Goal: Feedback & Contribution: Contribute content

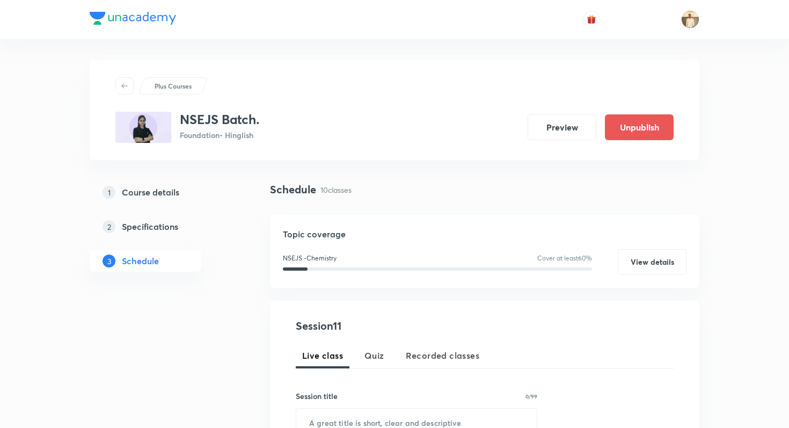
click at [162, 18] on img at bounding box center [133, 18] width 86 height 13
click at [138, 11] on div at bounding box center [395, 19] width 610 height 39
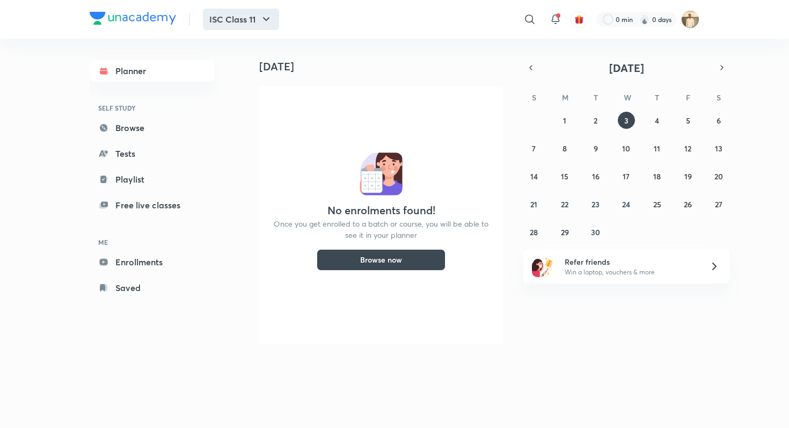
click at [235, 18] on button "ISC Class 11" at bounding box center [241, 19] width 76 height 21
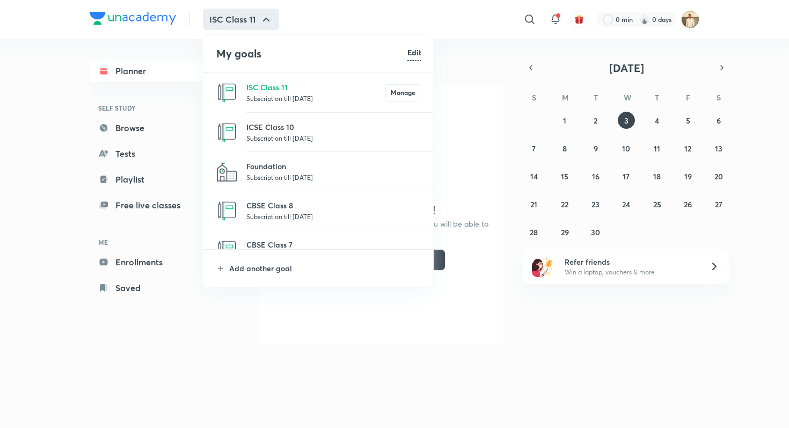
click at [179, 97] on div at bounding box center [394, 214] width 789 height 428
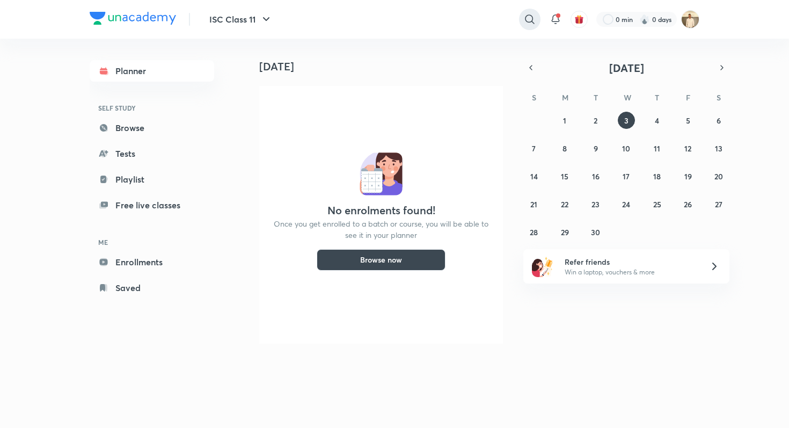
click at [526, 20] on icon at bounding box center [530, 19] width 13 height 13
type input "class 1"
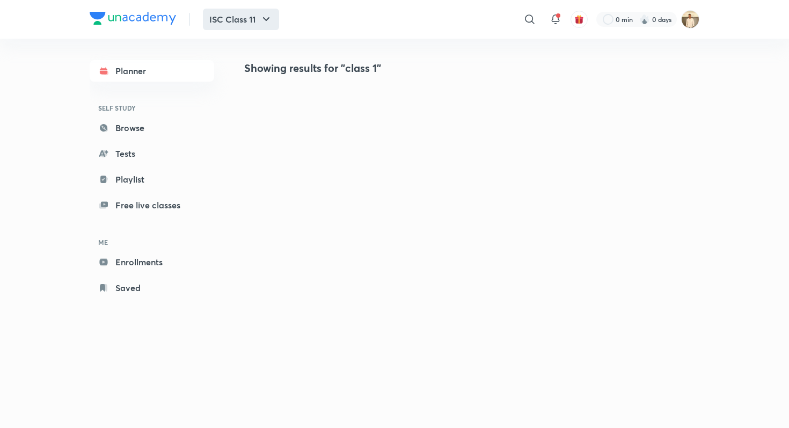
click at [272, 21] on icon "button" at bounding box center [266, 19] width 13 height 13
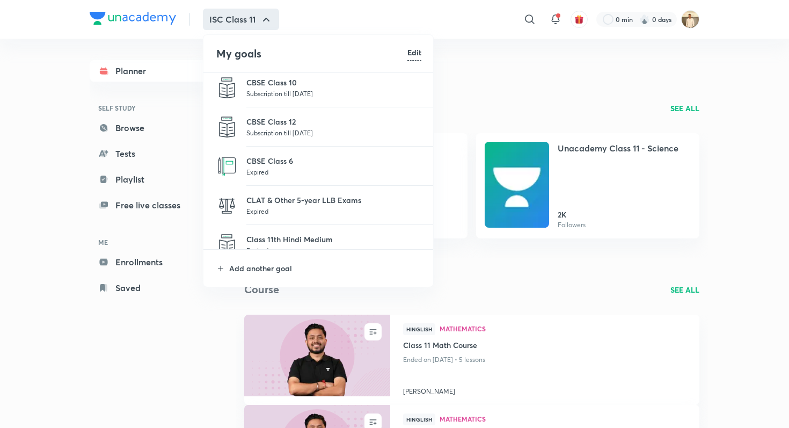
scroll to position [269, 0]
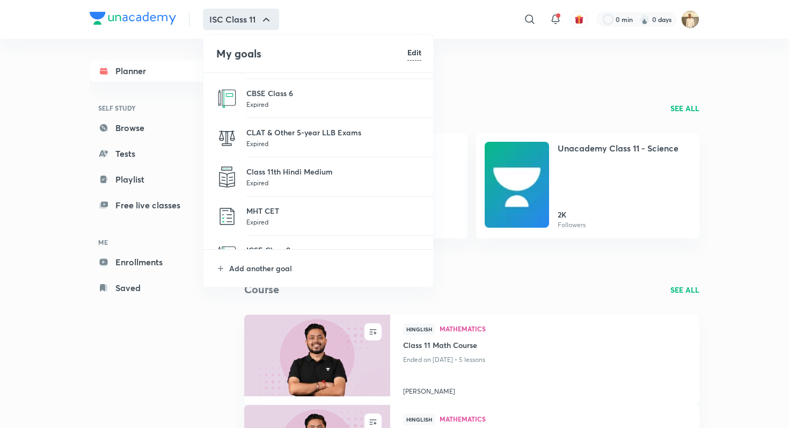
click at [287, 274] on li "Add another goal" at bounding box center [319, 268] width 231 height 37
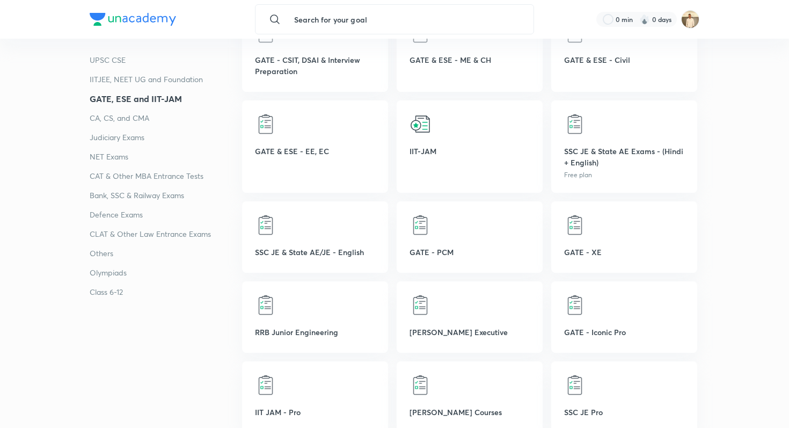
scroll to position [671, 0]
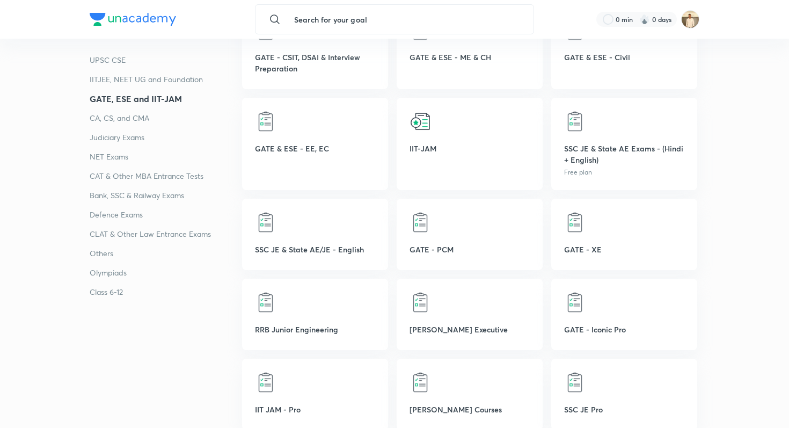
click at [111, 254] on p "Others" at bounding box center [166, 253] width 152 height 13
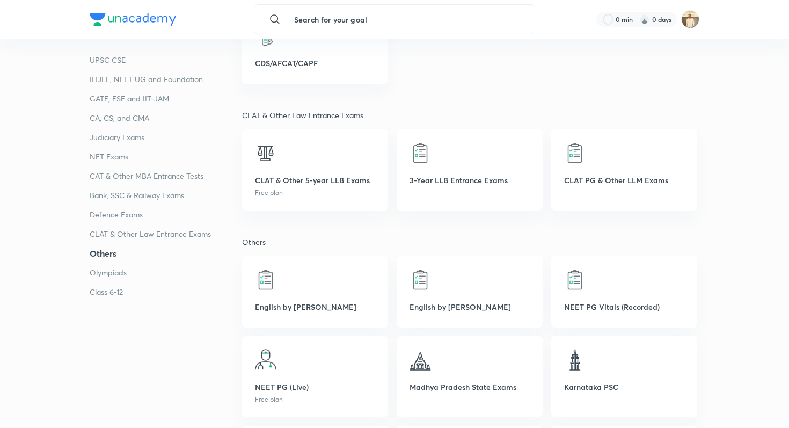
scroll to position [2362, 0]
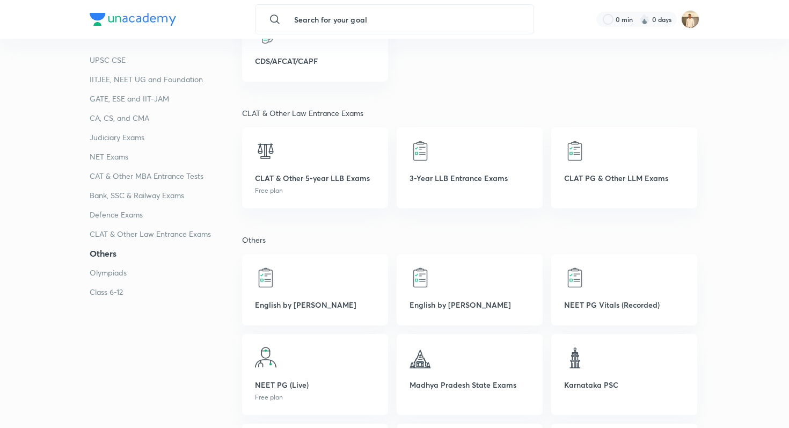
click at [132, 276] on p "Olympiads" at bounding box center [166, 272] width 152 height 13
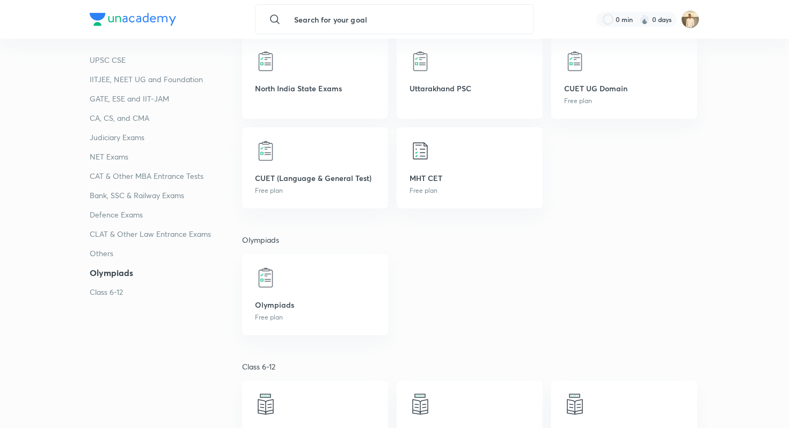
click at [113, 289] on p "Class 6-12" at bounding box center [166, 292] width 152 height 13
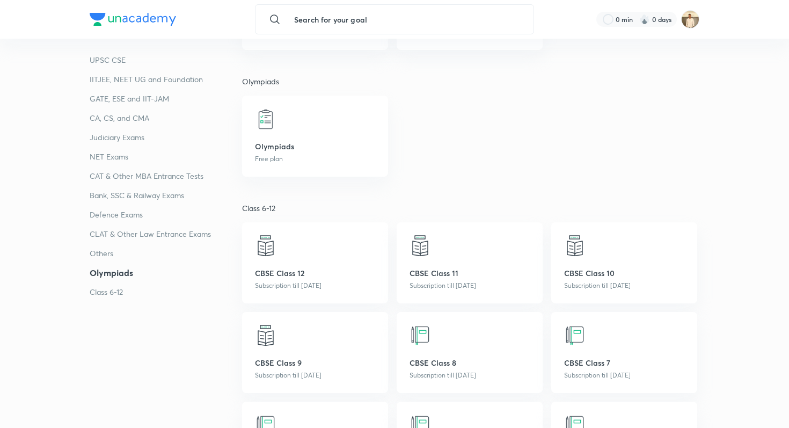
scroll to position [3146, 0]
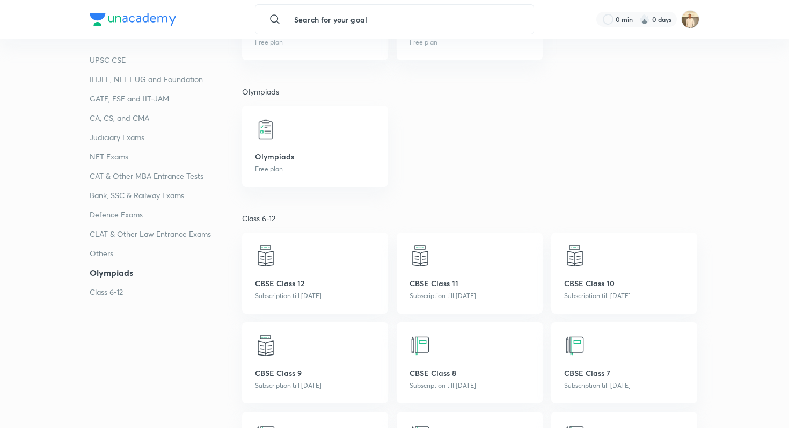
click at [120, 63] on p "UPSC CSE" at bounding box center [166, 60] width 152 height 13
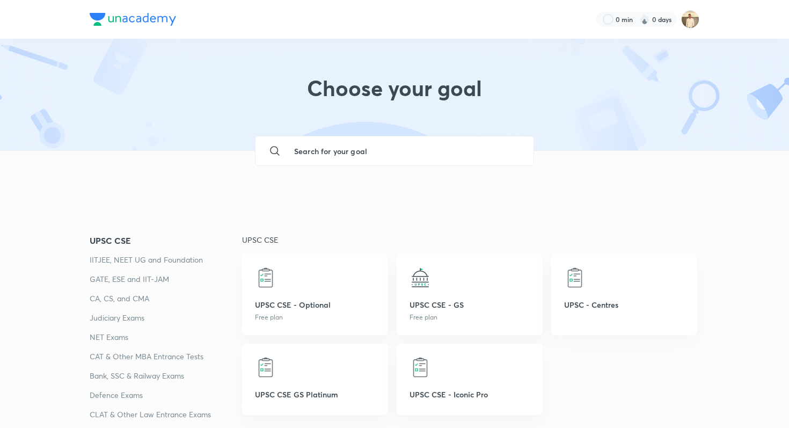
scroll to position [64, 0]
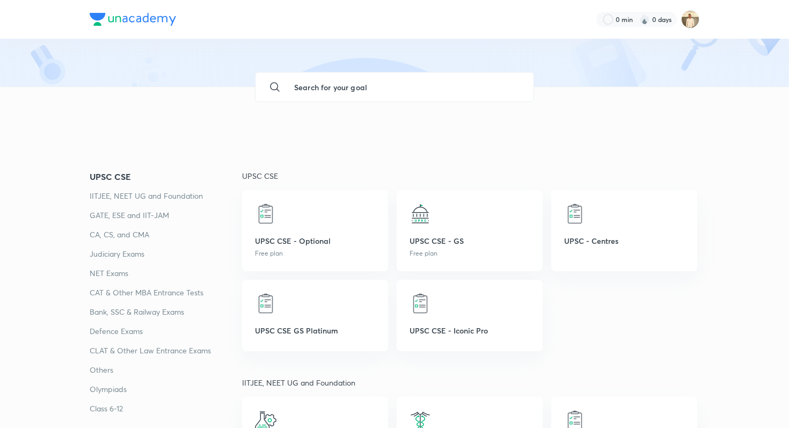
click at [146, 198] on p "IITJEE, NEET UG and Foundation" at bounding box center [166, 196] width 152 height 13
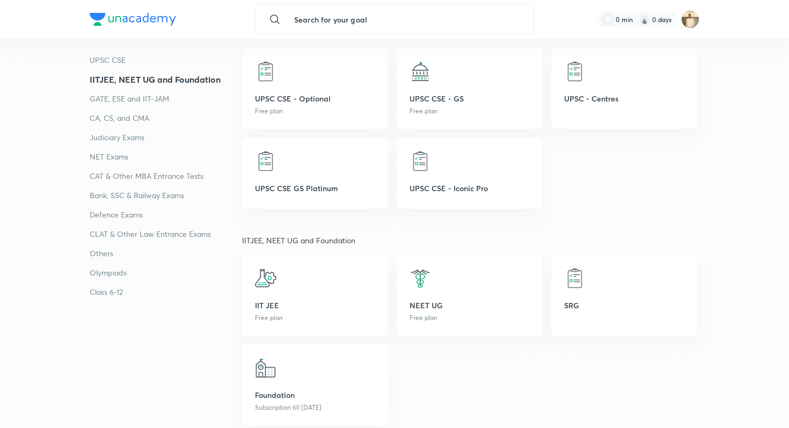
scroll to position [207, 0]
click at [118, 104] on p "GATE, ESE and IIT-JAM" at bounding box center [166, 98] width 152 height 13
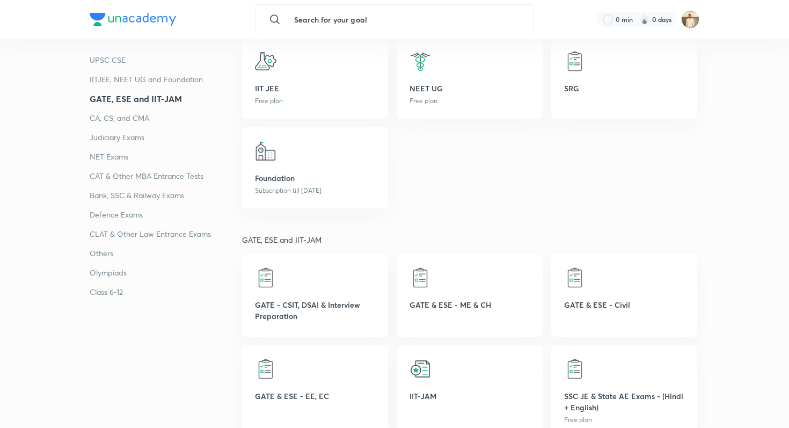
click at [120, 121] on p "CA, CS, and CMA" at bounding box center [166, 118] width 152 height 13
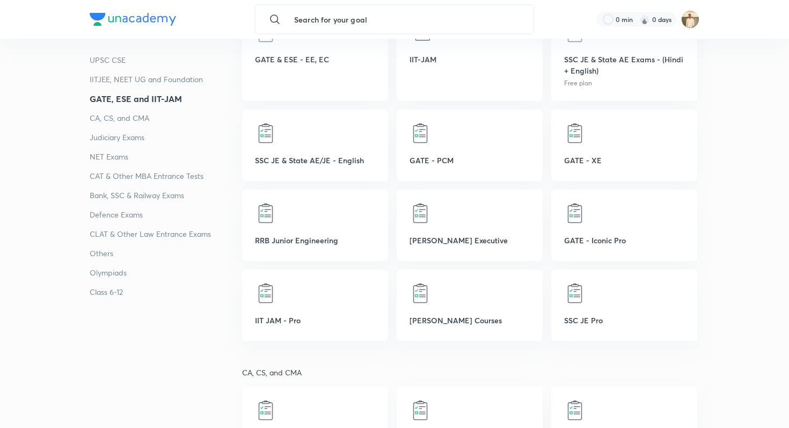
scroll to position [761, 0]
click at [135, 137] on p "Judiciary Exams" at bounding box center [166, 137] width 152 height 13
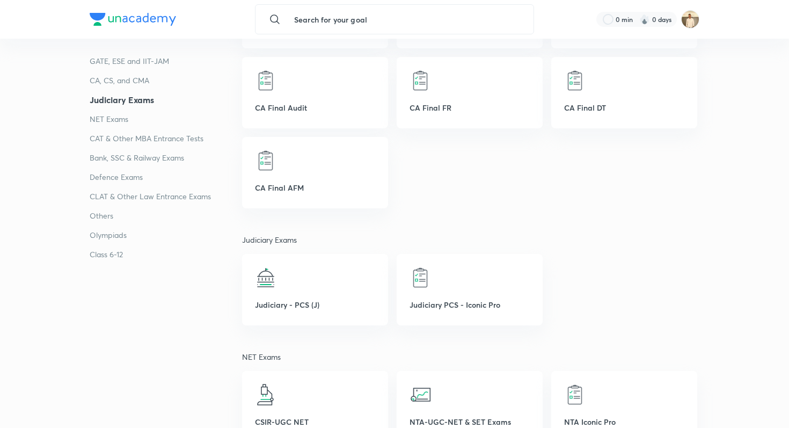
scroll to position [0, 0]
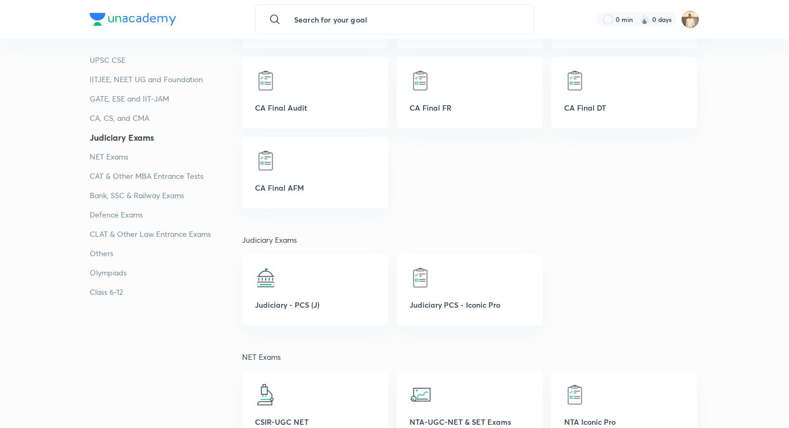
click at [155, 172] on p "CAT & Other MBA Entrance Tests" at bounding box center [166, 176] width 152 height 13
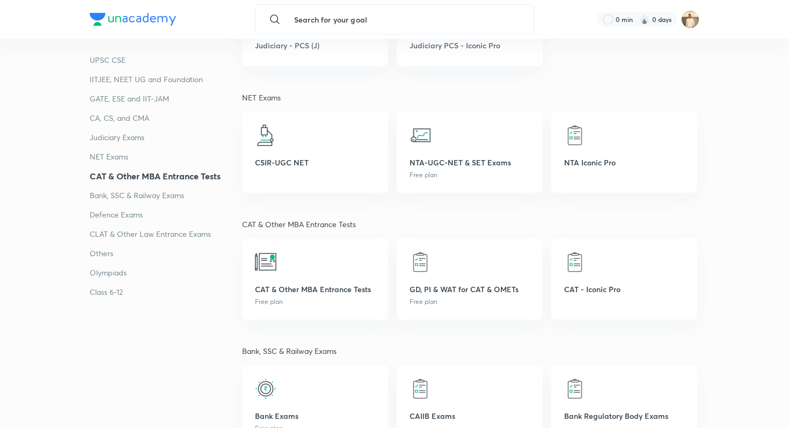
scroll to position [1614, 0]
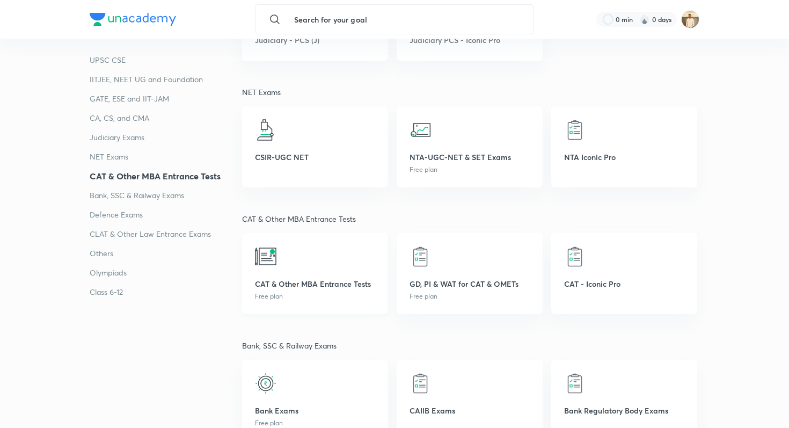
click at [360, 295] on p "Free plan" at bounding box center [315, 297] width 120 height 10
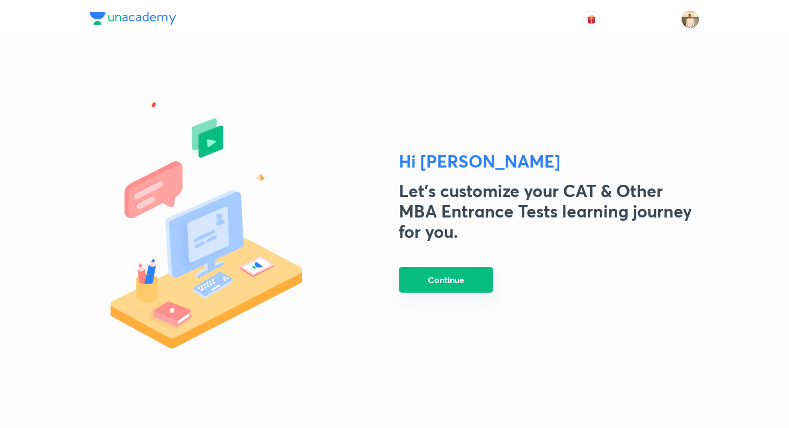
click at [437, 279] on button "Continue" at bounding box center [446, 280] width 95 height 26
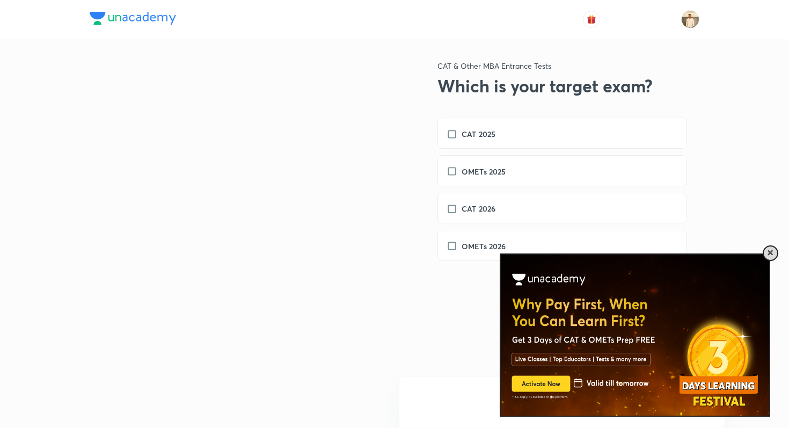
click at [774, 250] on div at bounding box center [771, 253] width 16 height 16
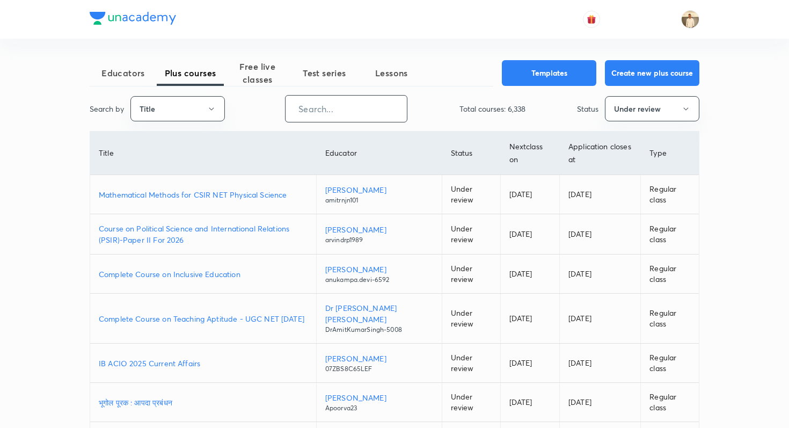
click at [322, 105] on input "text" at bounding box center [346, 108] width 121 height 27
paste input "amishabdn10-3382"
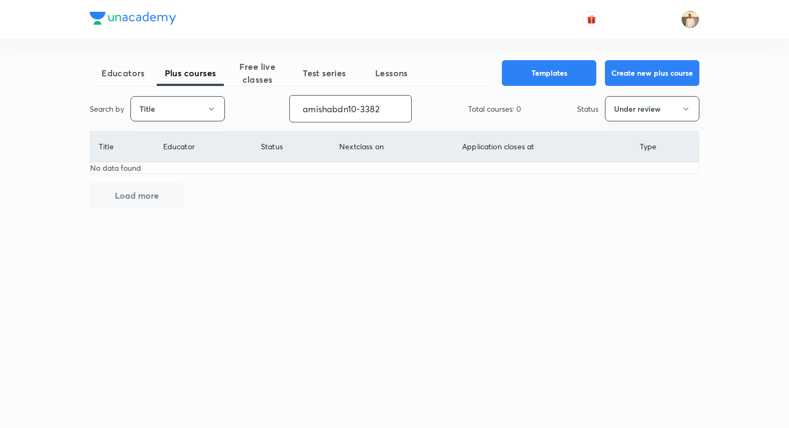
type input "amishabdn10-3382"
click at [181, 111] on button "Title" at bounding box center [177, 108] width 95 height 25
click at [169, 162] on span "Username" at bounding box center [177, 161] width 81 height 11
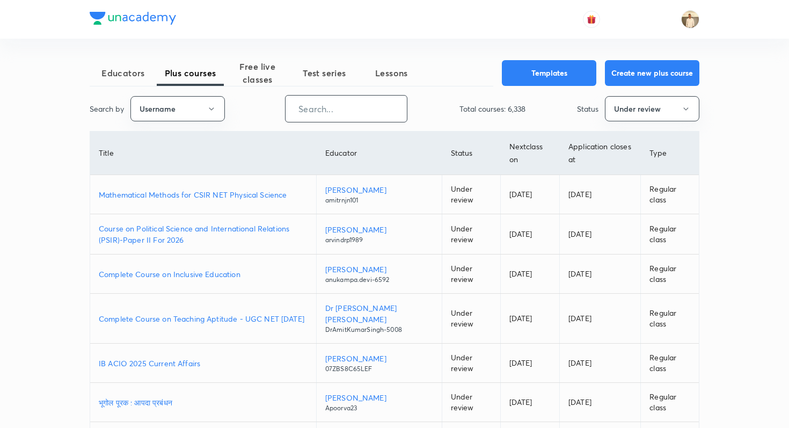
click at [346, 112] on input "text" at bounding box center [346, 108] width 121 height 27
paste input "amishabdn10-3382"
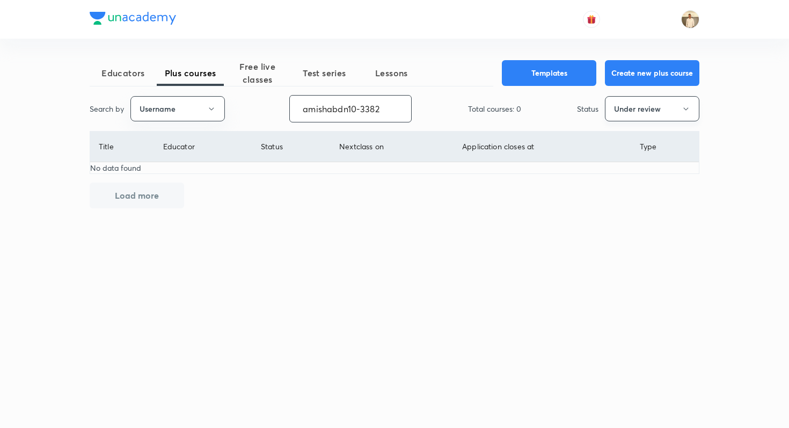
click at [679, 105] on button "Under review" at bounding box center [652, 108] width 95 height 25
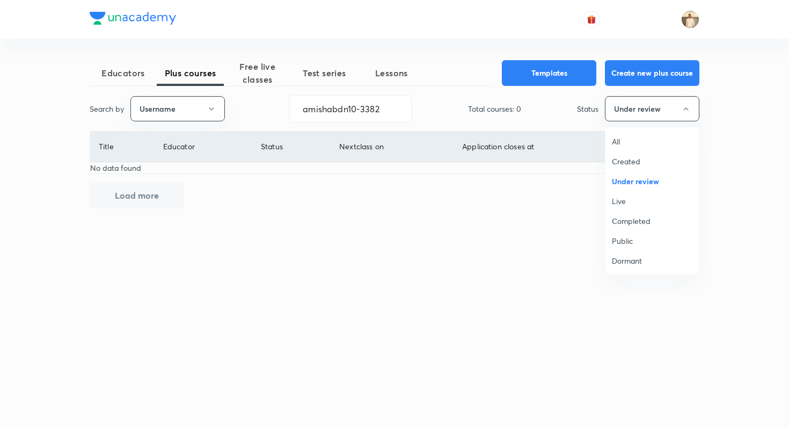
click at [544, 176] on div at bounding box center [394, 214] width 789 height 428
click at [655, 115] on button "Under review" at bounding box center [652, 108] width 95 height 25
click at [630, 194] on li "Live" at bounding box center [652, 201] width 93 height 20
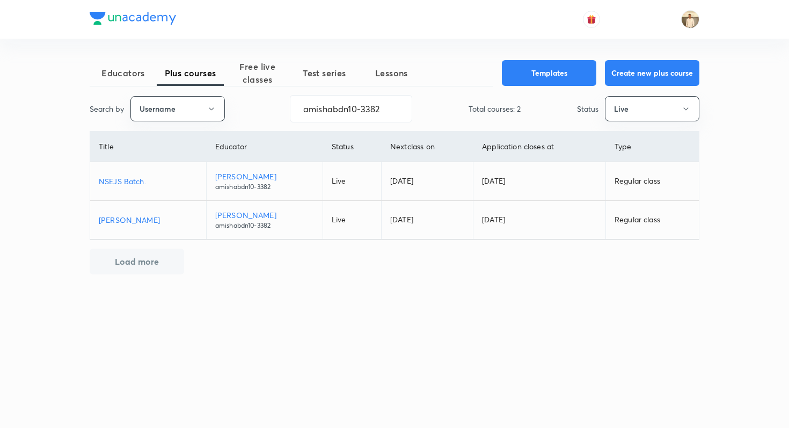
click at [238, 177] on p "[PERSON_NAME]" at bounding box center [264, 176] width 99 height 11
click at [135, 179] on p "NSEJS Batch." at bounding box center [148, 181] width 99 height 11
click at [354, 104] on input "amishabdn10-3382" at bounding box center [350, 108] width 121 height 27
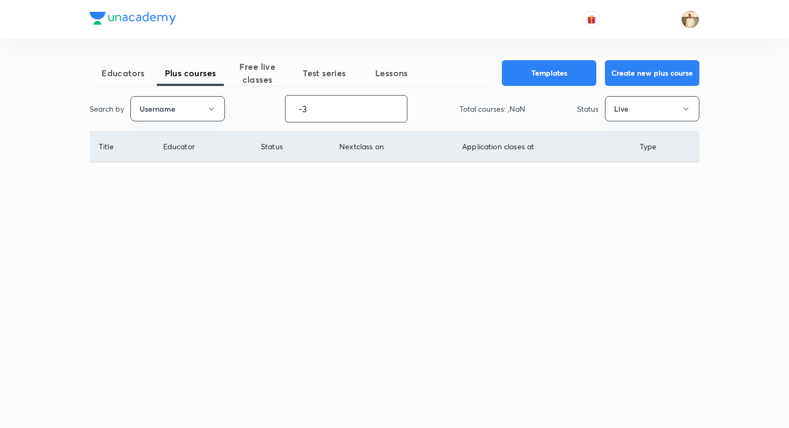
type input "-"
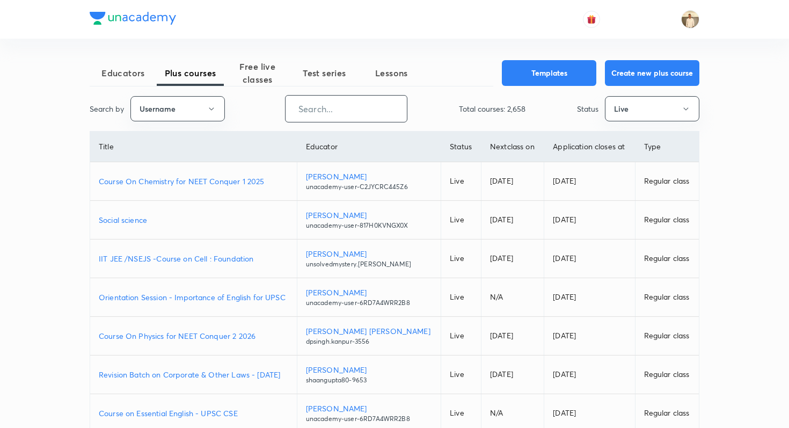
paste input "unacademy-user-yfnao2zndkvg"
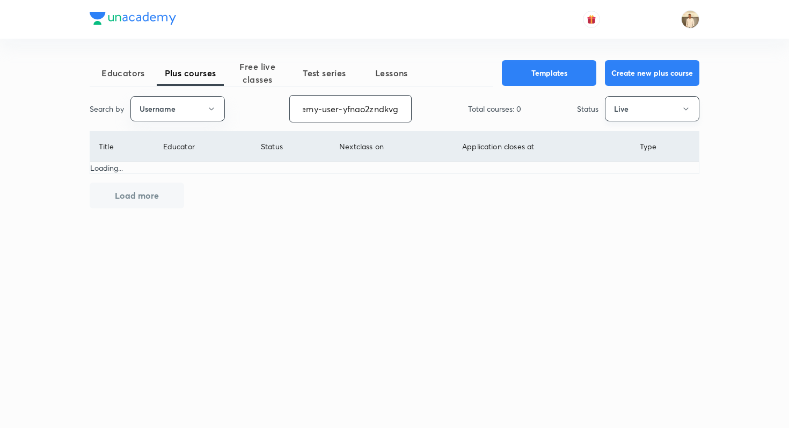
type input "unacademy-user-yfnao2zndkvg"
click at [642, 110] on button "Live" at bounding box center [652, 108] width 95 height 25
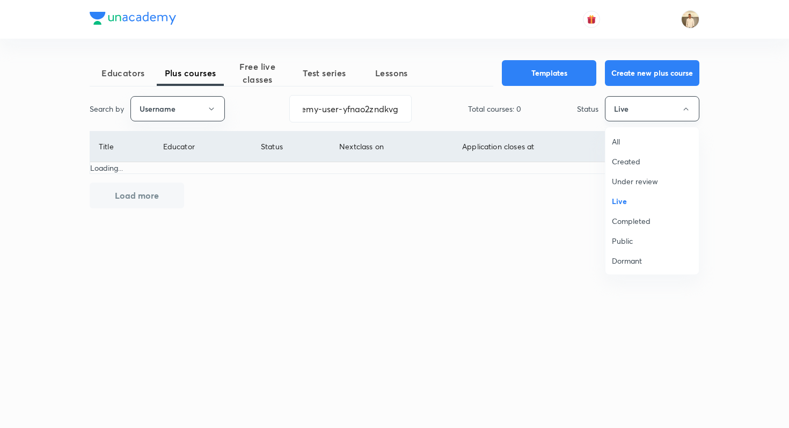
scroll to position [0, 0]
click at [637, 179] on span "Under review" at bounding box center [652, 181] width 81 height 11
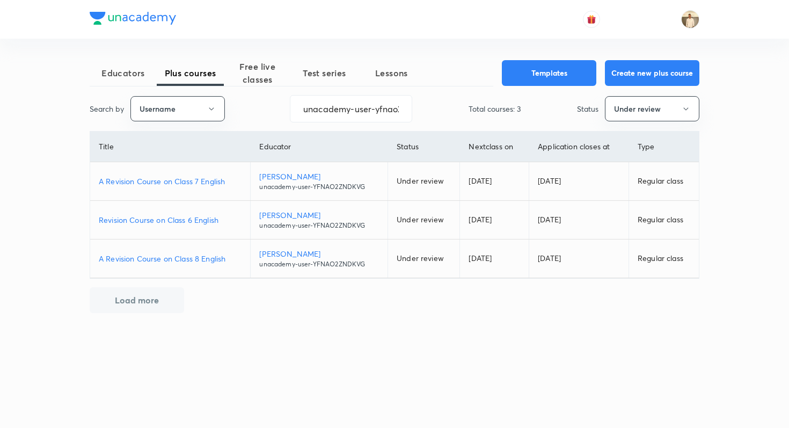
click at [200, 186] on p "A Revision Course on Class 7 English" at bounding box center [170, 181] width 143 height 11
click at [181, 219] on p "Revision Course on Class 6 English" at bounding box center [170, 219] width 143 height 11
click at [206, 254] on p "A Revision Course on Class 8 English" at bounding box center [170, 258] width 143 height 11
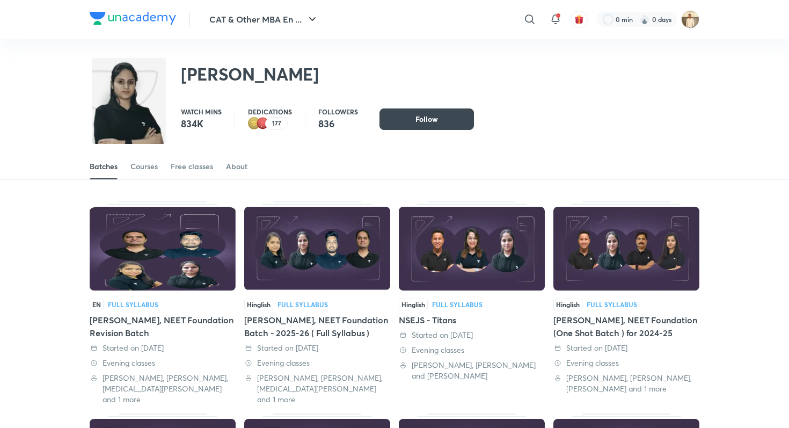
click at [296, 54] on div "[PERSON_NAME]" at bounding box center [395, 68] width 610 height 59
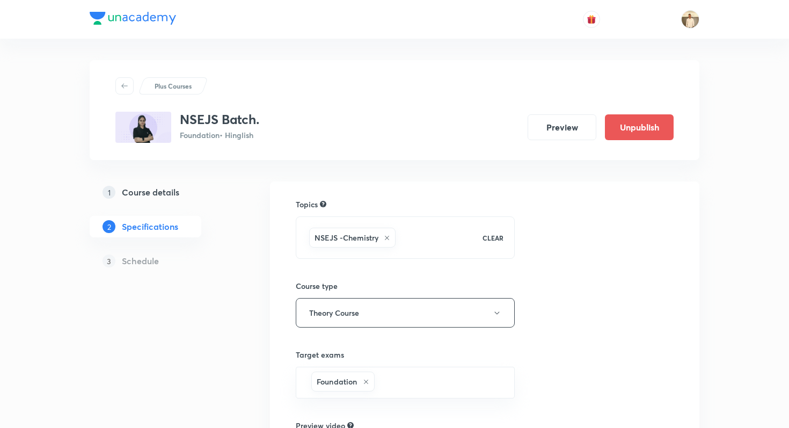
click at [285, 45] on div "Plus Courses NSEJS Batch. Foundation • Hinglish Preview Unpublish 1 Course deta…" at bounding box center [395, 320] width 610 height 562
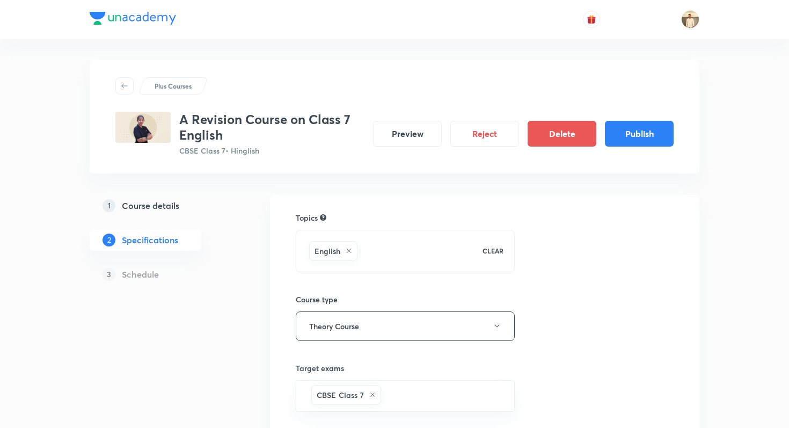
click at [383, 185] on div "Plus Courses A Revision Course on Class 7 English CBSE Class 7 • Hinglish Previ…" at bounding box center [395, 337] width 610 height 554
click at [646, 128] on button "Publish" at bounding box center [639, 133] width 69 height 26
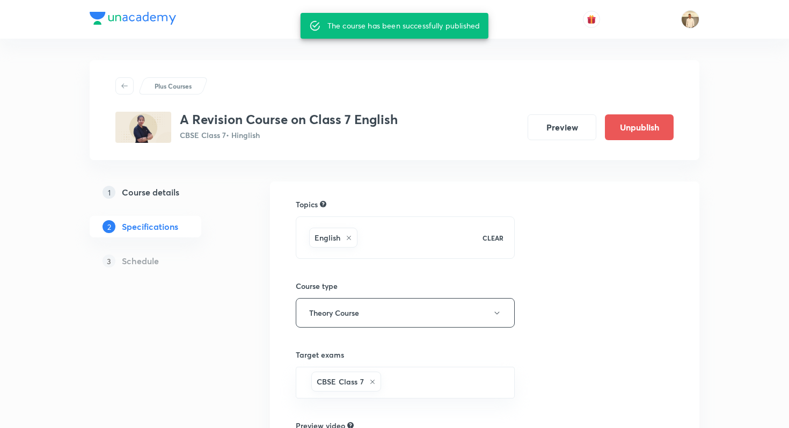
click at [24, 63] on div "Plus Courses A Revision Course on Class 7 English CBSE Class 7 • Hinglish Previ…" at bounding box center [394, 310] width 789 height 620
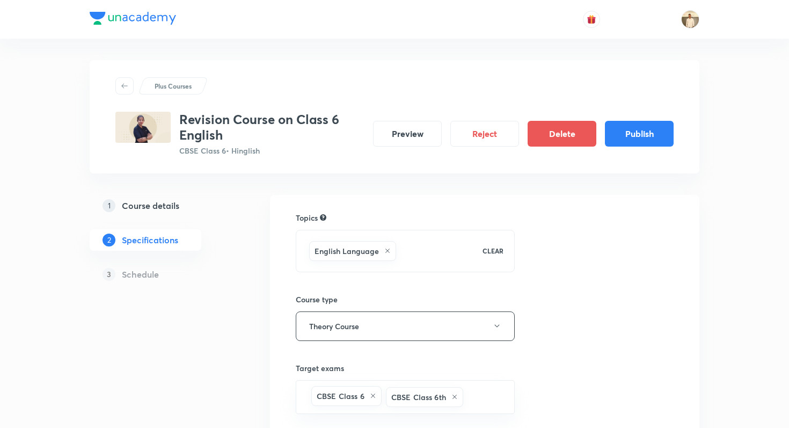
click at [266, 33] on div at bounding box center [395, 19] width 610 height 39
click at [635, 136] on button "Publish" at bounding box center [639, 133] width 69 height 26
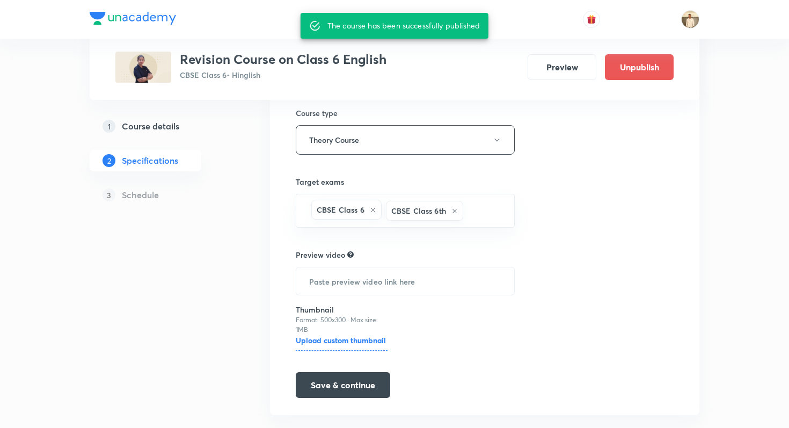
scroll to position [194, 0]
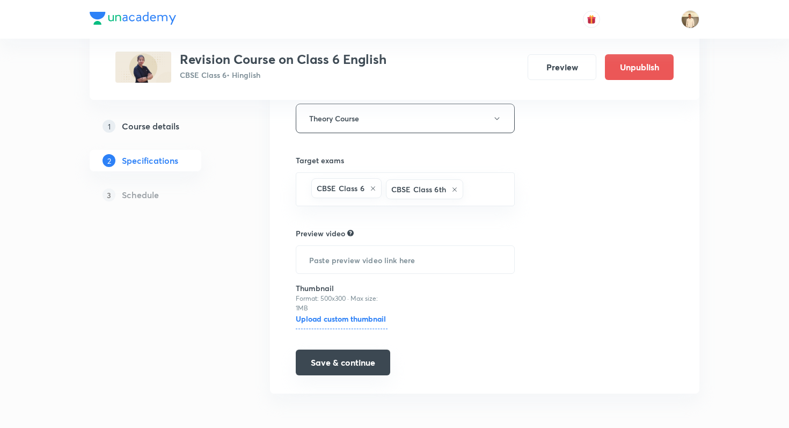
click at [343, 365] on button "Save & continue" at bounding box center [343, 363] width 95 height 26
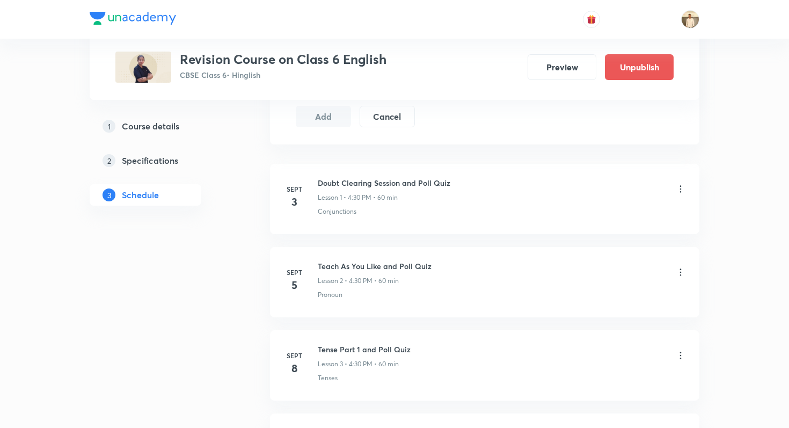
scroll to position [555, 0]
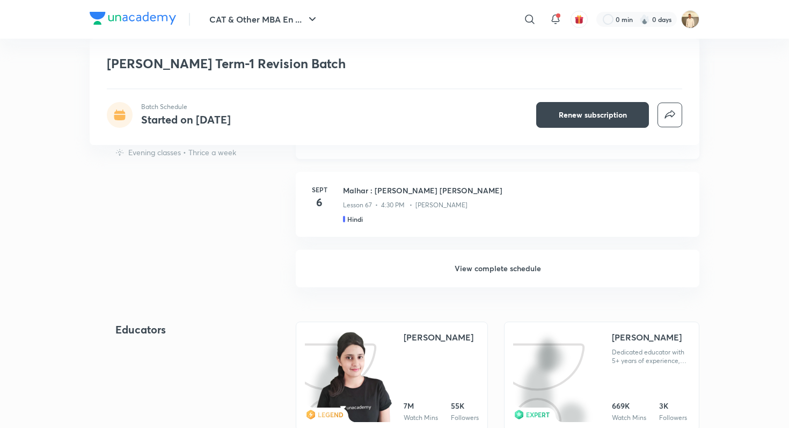
scroll to position [855, 0]
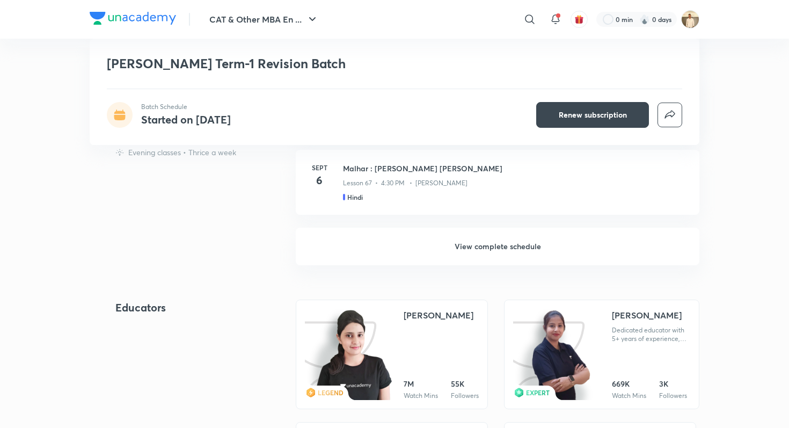
click at [357, 259] on h6 "View complete schedule" at bounding box center [498, 247] width 404 height 38
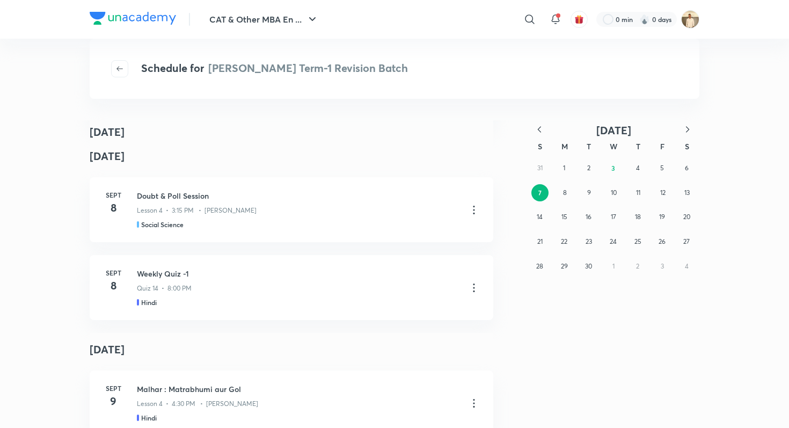
scroll to position [3661, 0]
click at [476, 212] on icon at bounding box center [474, 208] width 13 height 13
click at [455, 239] on li "Go to course page" at bounding box center [418, 235] width 123 height 20
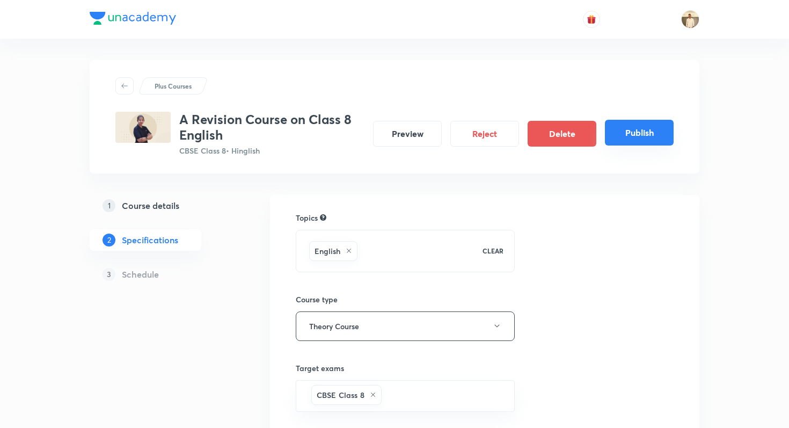
click at [614, 134] on button "Publish" at bounding box center [639, 133] width 69 height 26
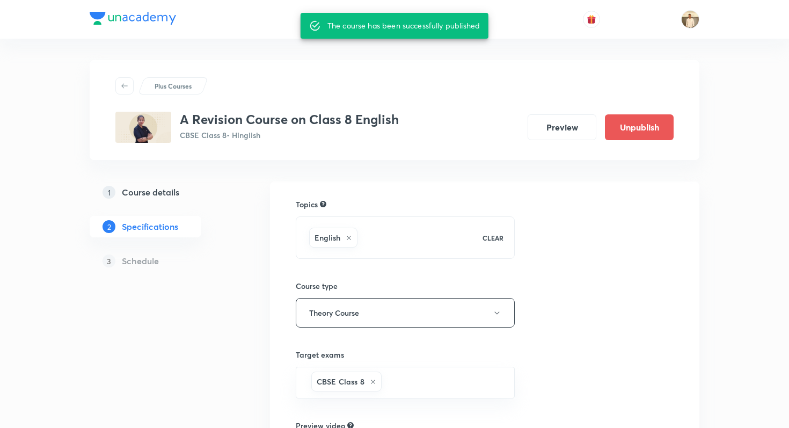
click at [533, 23] on div at bounding box center [395, 19] width 610 height 39
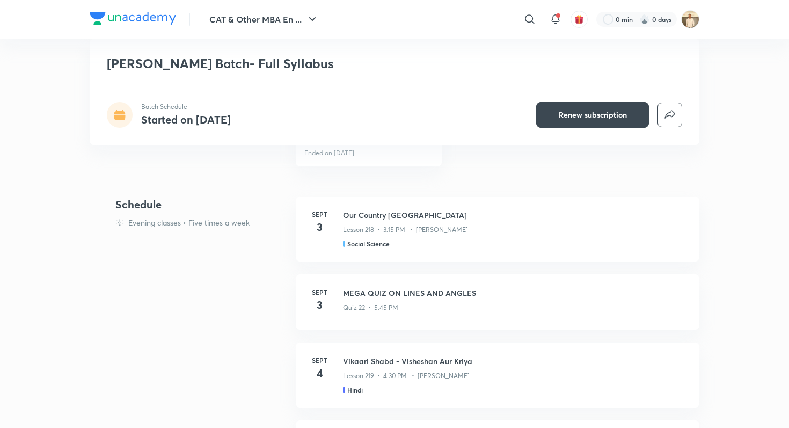
scroll to position [540, 0]
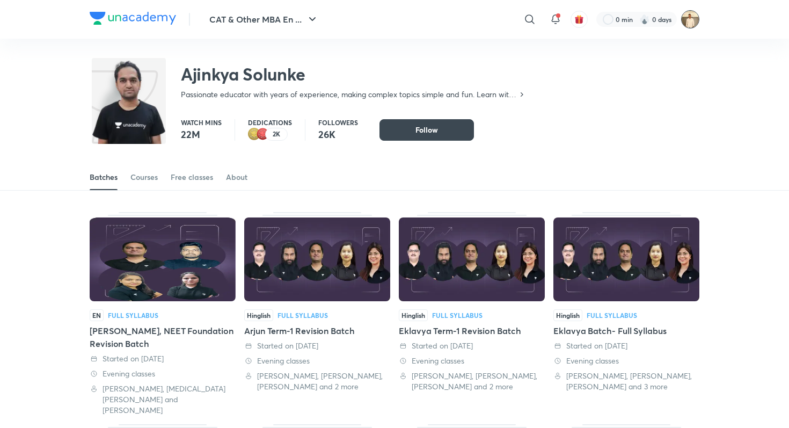
click at [686, 19] on img at bounding box center [690, 19] width 18 height 18
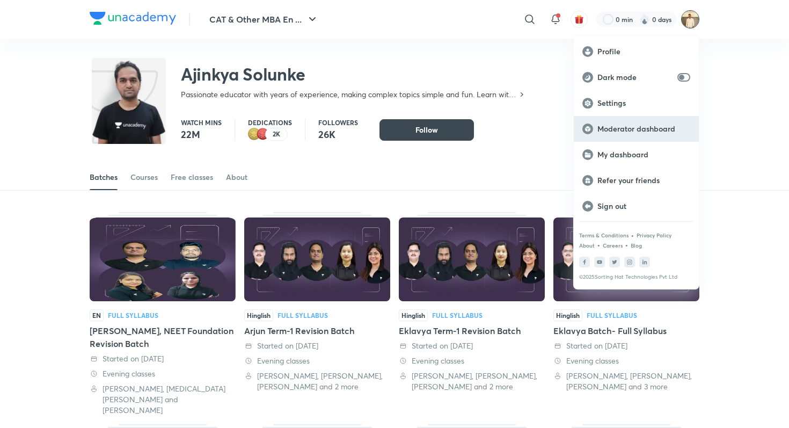
click at [636, 130] on p "Moderator dashboard" at bounding box center [644, 129] width 93 height 10
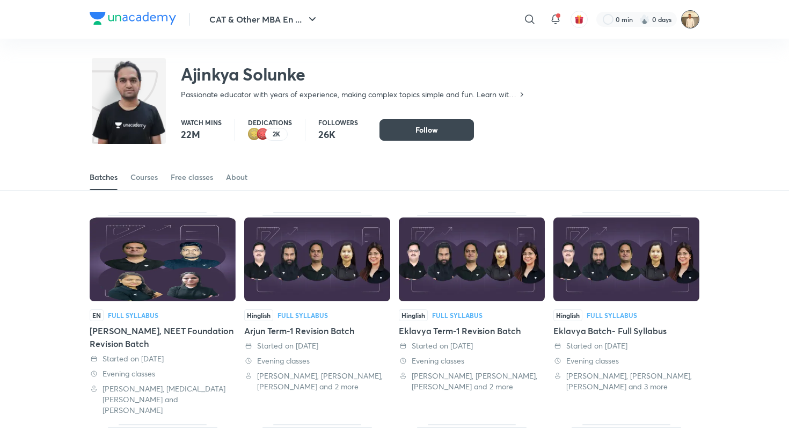
click at [692, 28] on img at bounding box center [690, 19] width 18 height 18
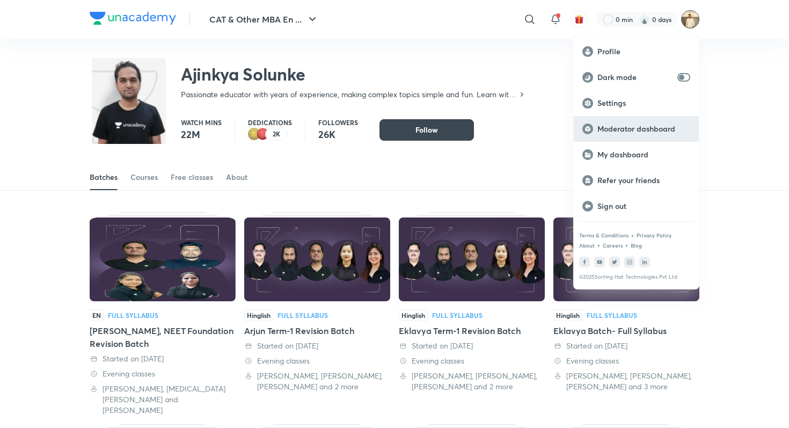
click at [653, 122] on div "Moderator dashboard" at bounding box center [636, 129] width 125 height 26
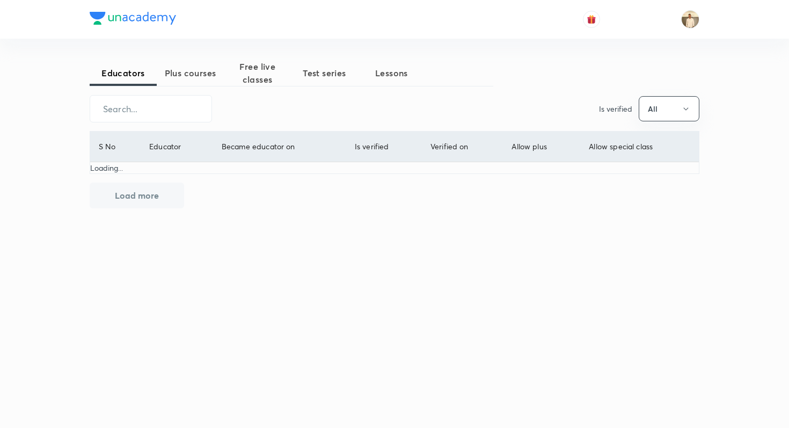
click at [183, 64] on button "Plus courses" at bounding box center [190, 73] width 67 height 26
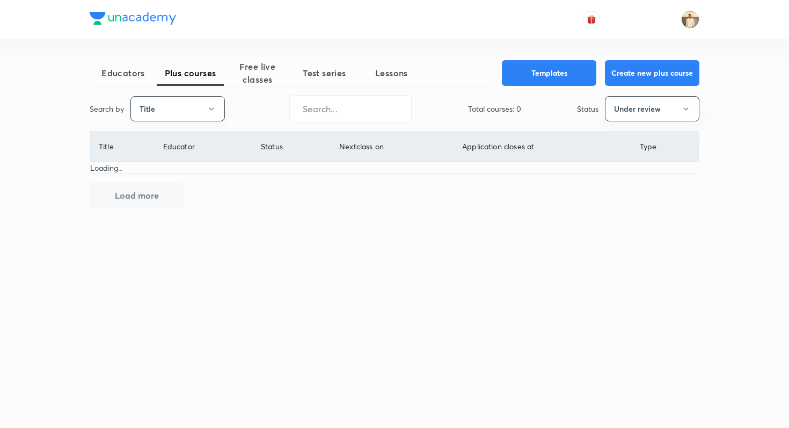
click at [136, 114] on button "Title" at bounding box center [177, 108] width 95 height 25
click at [160, 162] on span "Username" at bounding box center [177, 161] width 81 height 11
click at [317, 101] on input "text" at bounding box center [350, 108] width 121 height 27
paste input "unacademy-user-yfnao2zndkvg"
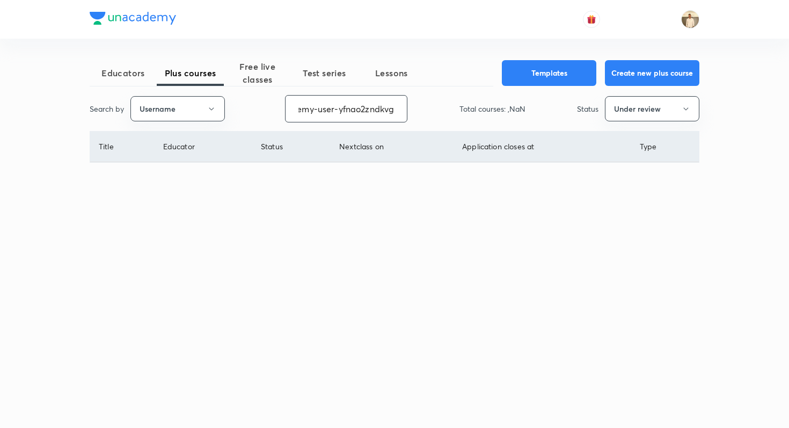
type input "unacademy-user-yfnao2zndkvg"
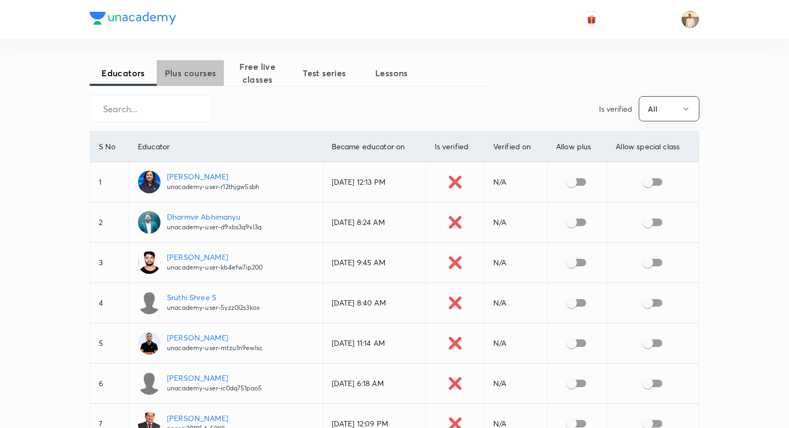
click at [181, 76] on span "Plus courses" at bounding box center [190, 73] width 67 height 13
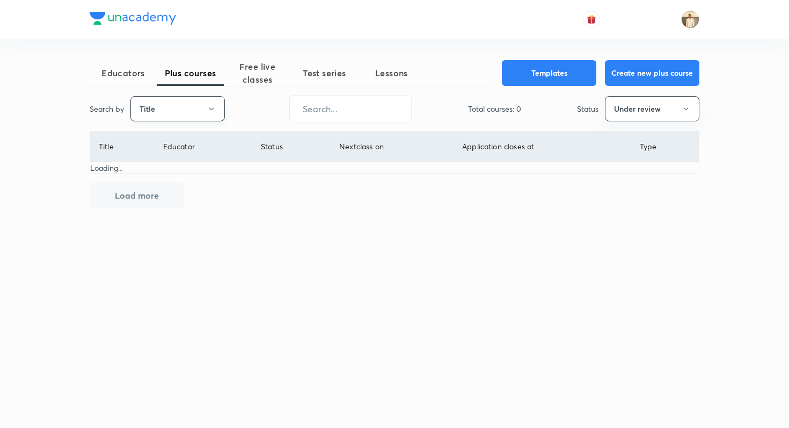
click at [165, 118] on button "Title" at bounding box center [177, 108] width 95 height 25
click at [171, 156] on span "Username" at bounding box center [177, 161] width 81 height 11
click at [289, 120] on div "Search by Username ​ Total courses: 0 Status Under review" at bounding box center [395, 108] width 610 height 27
click at [303, 118] on input "text" at bounding box center [350, 108] width 121 height 27
paste input "unacademy-user-yfnao2zndkvg"
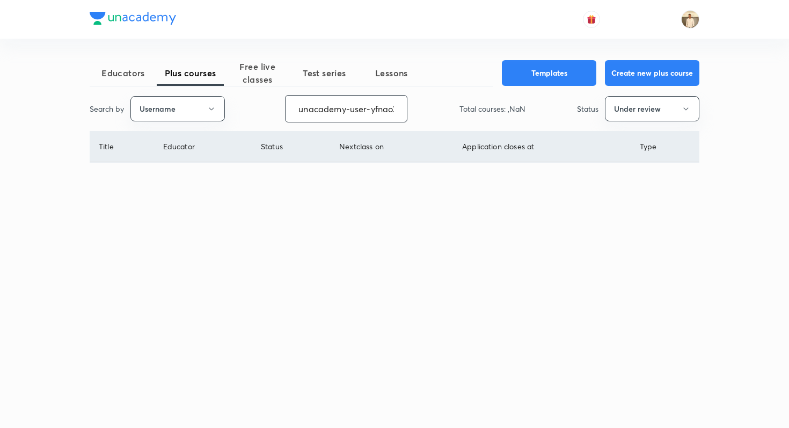
scroll to position [0, 35]
click at [650, 115] on button "Under review" at bounding box center [652, 108] width 95 height 25
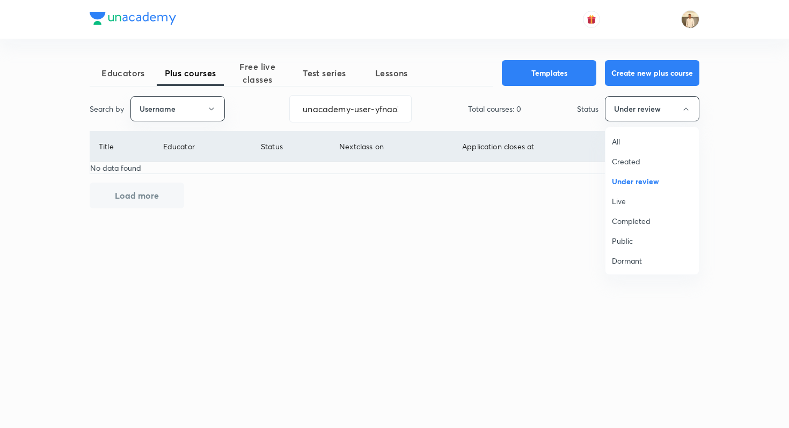
click at [629, 198] on span "Live" at bounding box center [652, 200] width 81 height 11
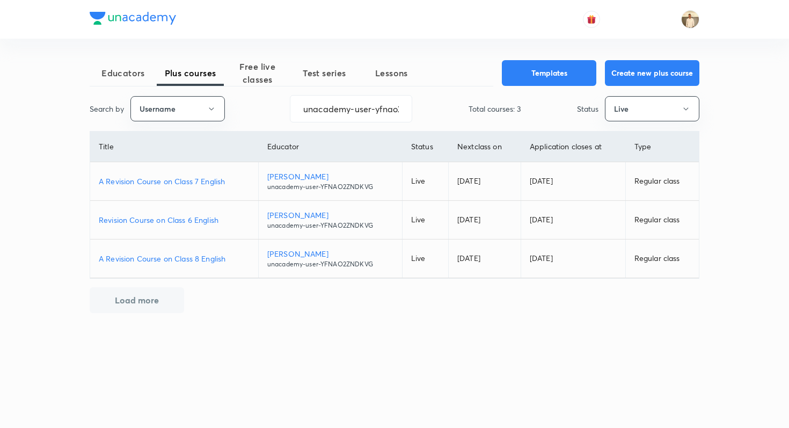
click at [184, 219] on p "Revision Course on Class 6 English" at bounding box center [174, 219] width 151 height 11
click at [356, 104] on input "unacademy-user-yfnao2zndkvg" at bounding box center [350, 108] width 121 height 27
paste input "nehabhangdiya-3200"
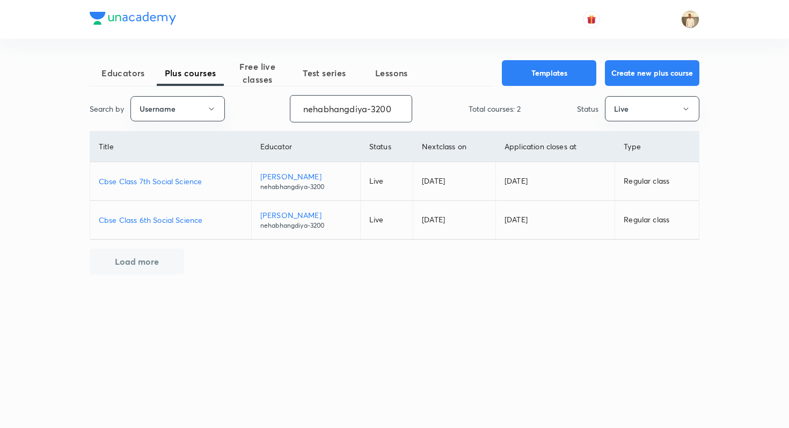
type input "nehabhangdiya-3200"
click at [203, 215] on p "Cbse Class 6th Social Science" at bounding box center [171, 219] width 144 height 11
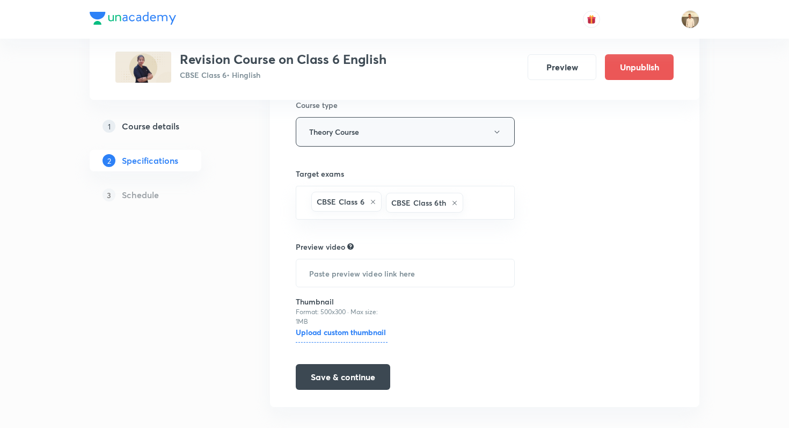
scroll to position [194, 0]
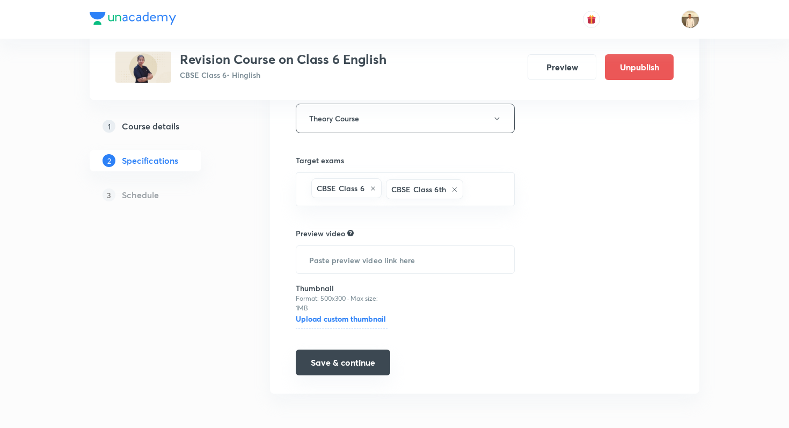
click at [319, 359] on button "Save & continue" at bounding box center [343, 363] width 95 height 26
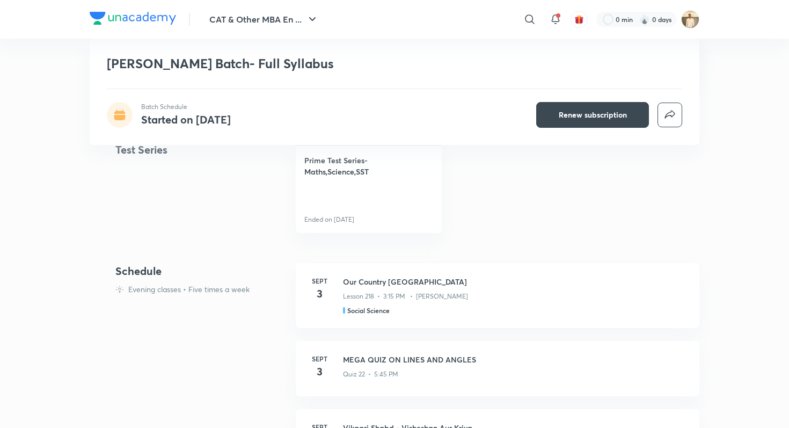
scroll to position [484, 0]
